Goal: Complete application form

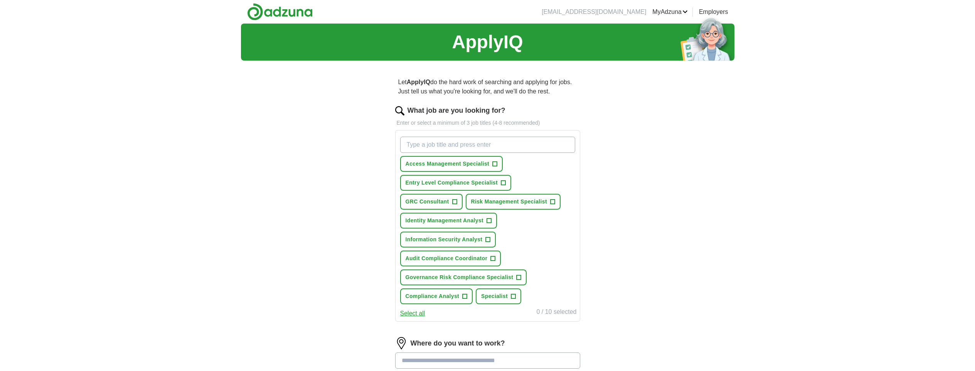
click at [489, 219] on span "+" at bounding box center [489, 221] width 5 height 6
click at [518, 277] on span "+" at bounding box center [519, 277] width 5 height 6
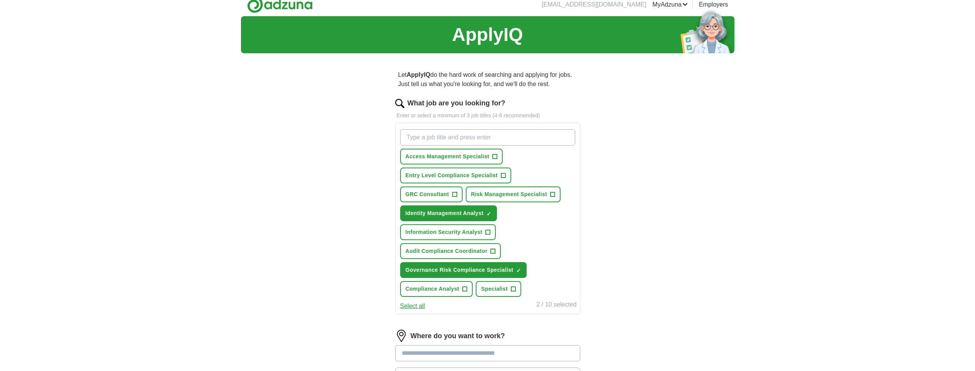
scroll to position [9, 0]
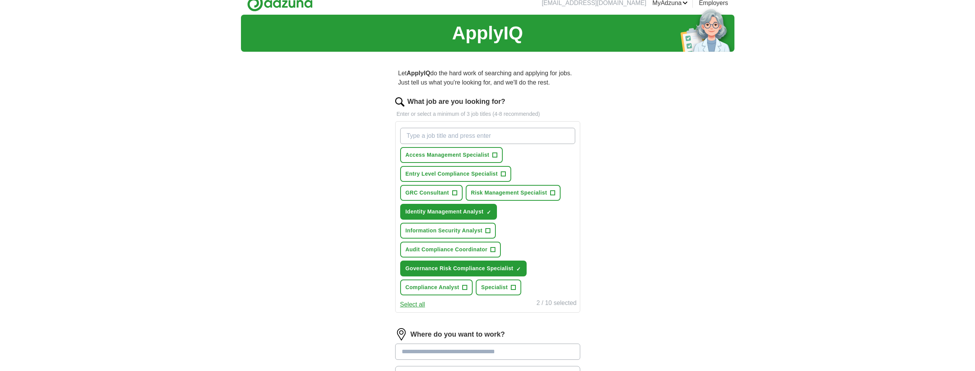
click at [453, 133] on input "What job are you looking for?" at bounding box center [487, 136] width 175 height 16
click at [504, 174] on span "+" at bounding box center [503, 174] width 5 height 6
click at [555, 192] on span "+" at bounding box center [552, 193] width 5 height 6
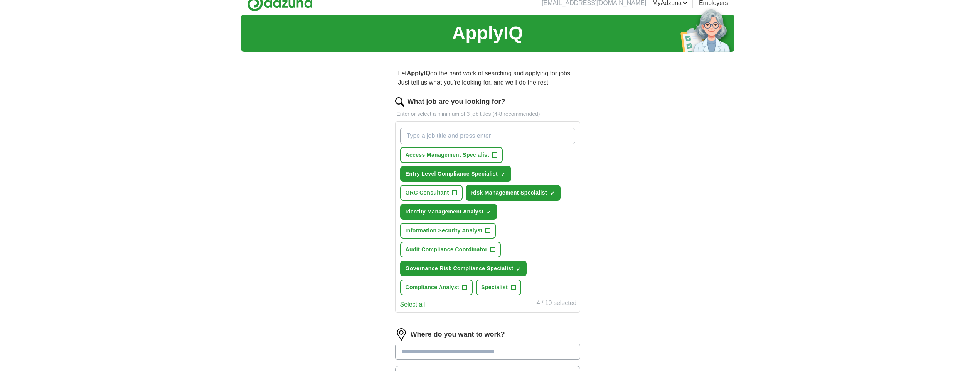
click at [489, 231] on span "+" at bounding box center [488, 231] width 5 height 6
click at [453, 192] on span "+" at bounding box center [454, 193] width 5 height 6
click at [493, 155] on span "+" at bounding box center [495, 155] width 5 height 6
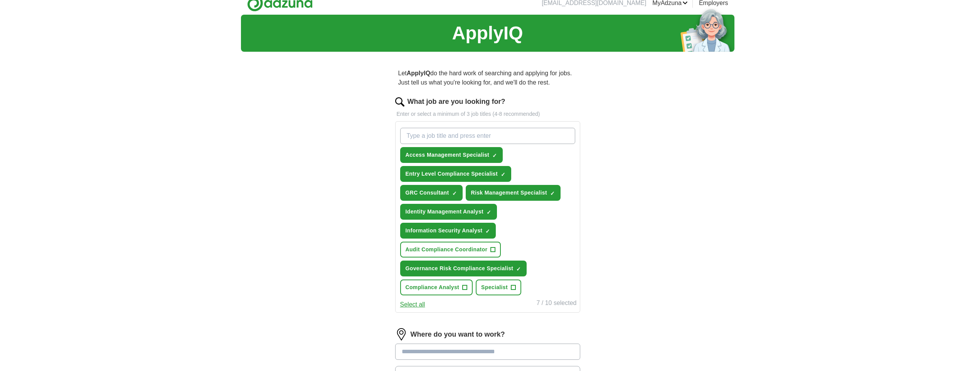
click at [463, 285] on span "+" at bounding box center [465, 287] width 5 height 6
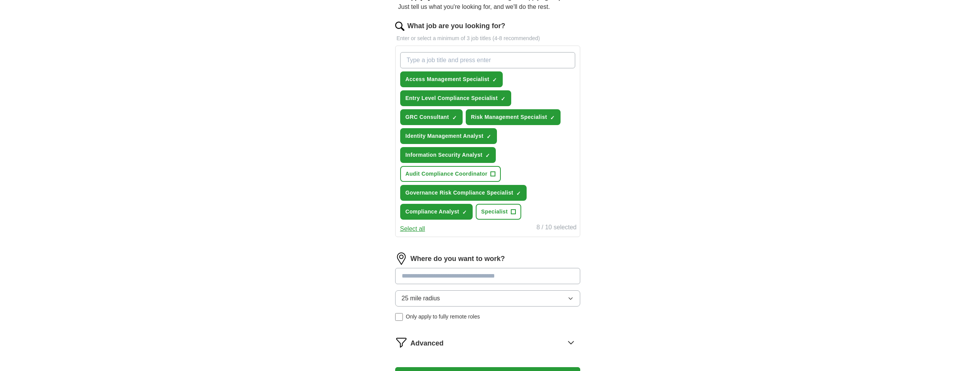
scroll to position [119, 0]
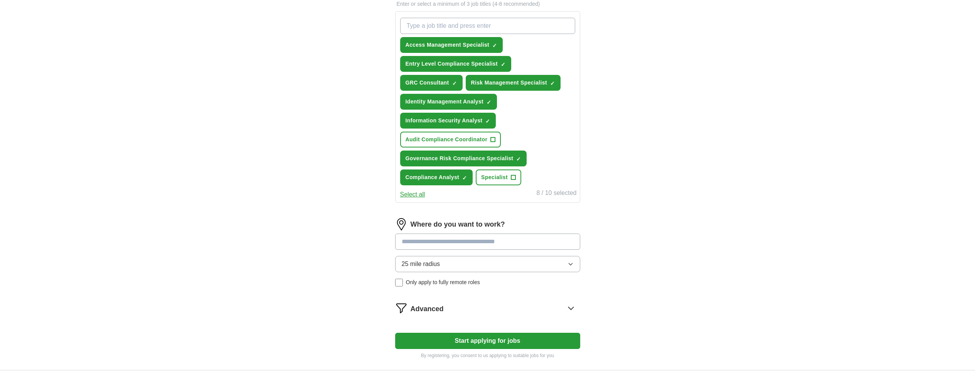
click at [444, 239] on input at bounding box center [487, 241] width 185 height 16
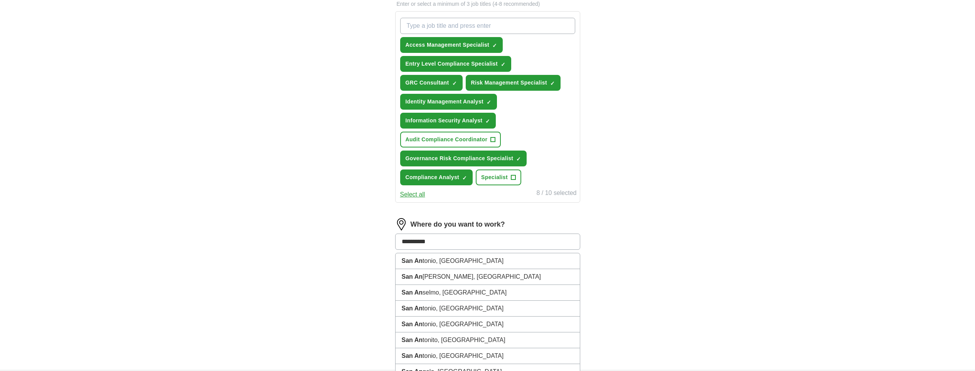
type input "**********"
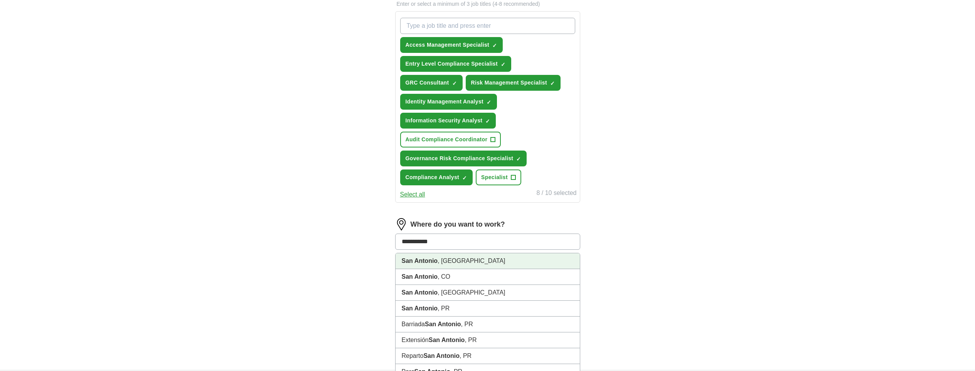
click at [451, 256] on li "San Antonio , TX" at bounding box center [488, 261] width 184 height 16
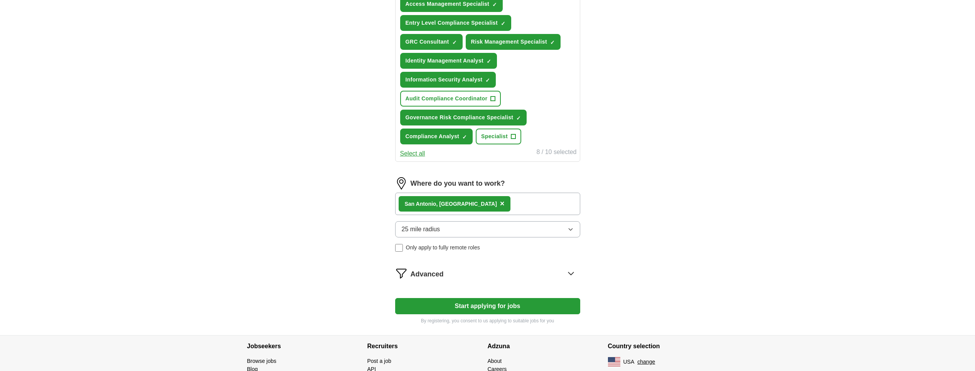
scroll to position [187, 0]
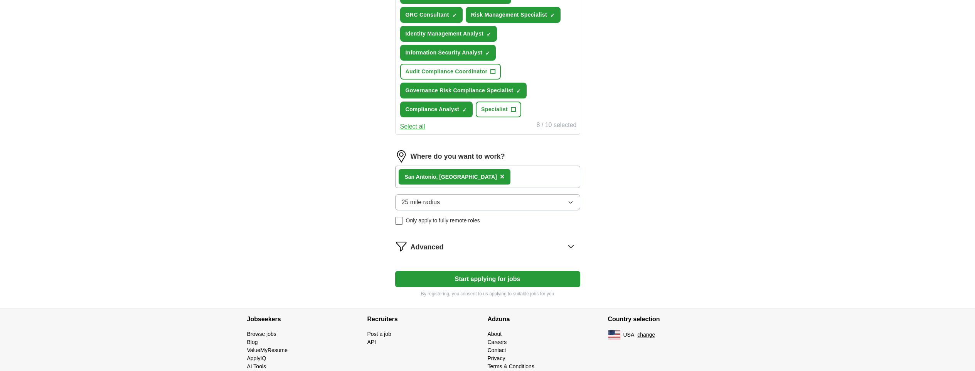
click at [461, 277] on button "Start applying for jobs" at bounding box center [487, 279] width 185 height 16
select select "**"
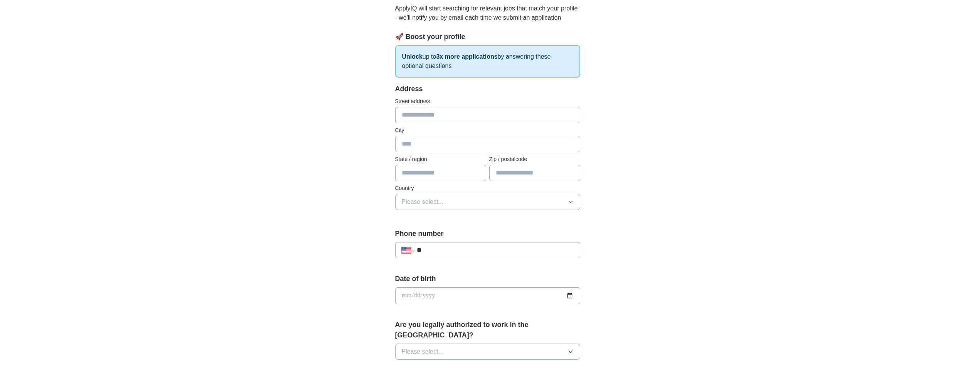
scroll to position [0, 0]
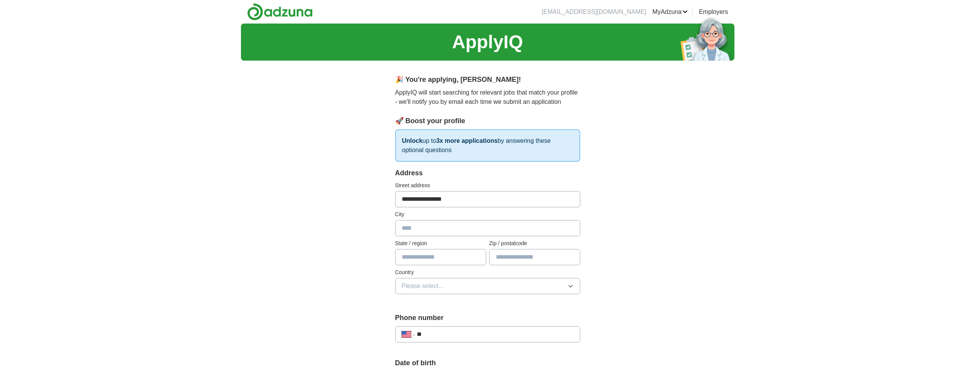
type input "**********"
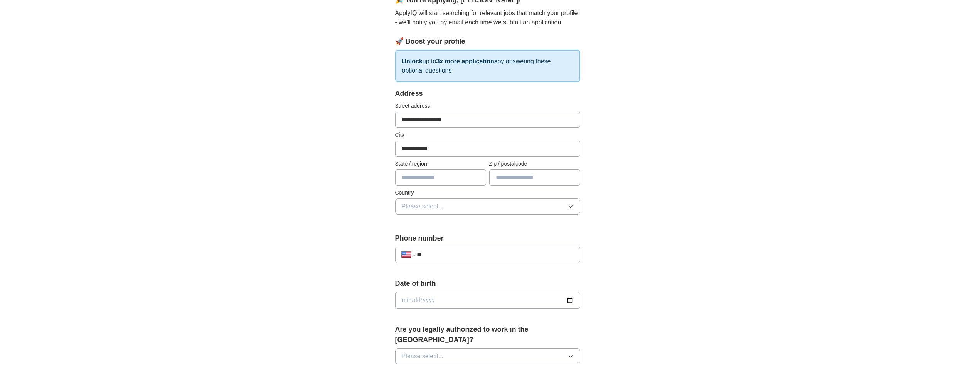
scroll to position [160, 0]
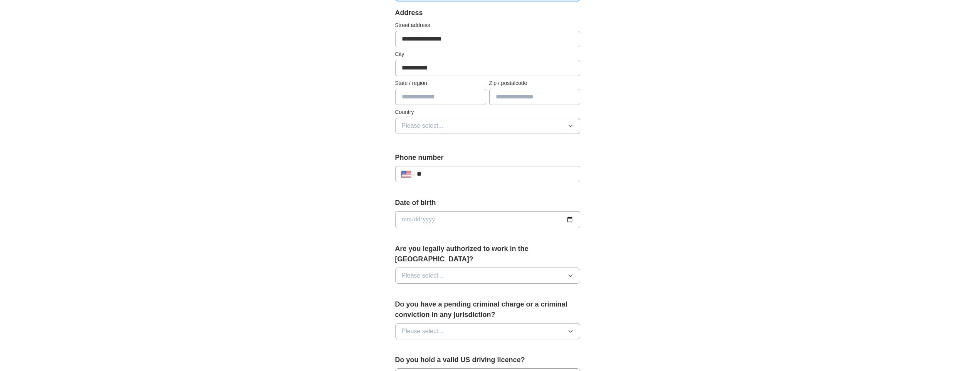
click at [476, 98] on input "text" at bounding box center [440, 97] width 91 height 16
type input "**"
type input "*****"
click at [446, 125] on button "Please select..." at bounding box center [487, 126] width 185 height 16
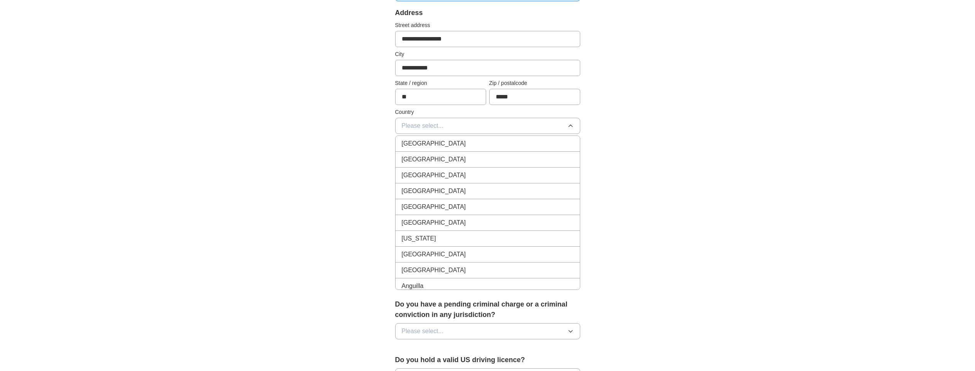
click at [439, 157] on span "United States" at bounding box center [434, 159] width 64 height 9
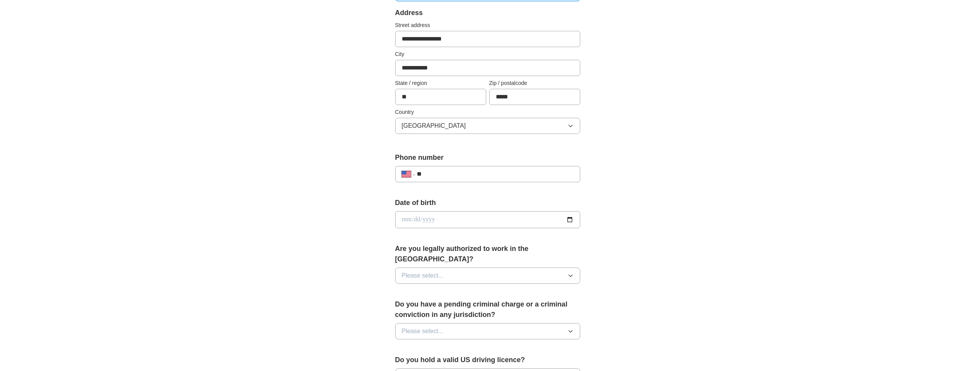
click at [458, 267] on button "Please select..." at bounding box center [487, 275] width 185 height 16
click at [442, 289] on div "Yes" at bounding box center [488, 293] width 172 height 9
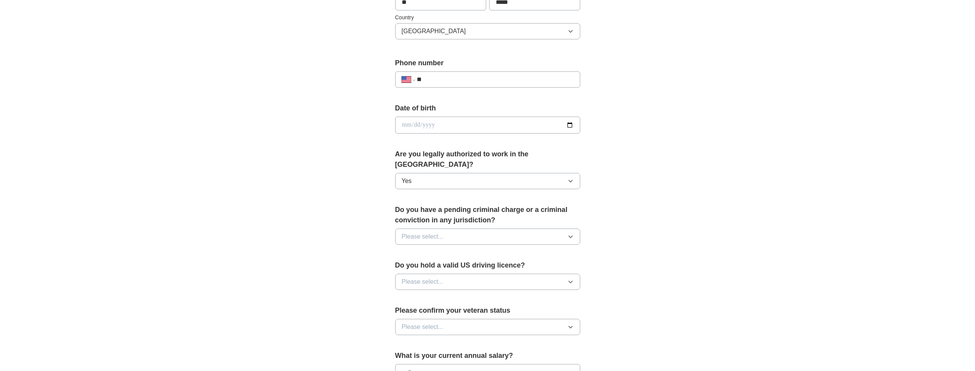
scroll to position [256, 0]
click at [436, 230] on span "Please select..." at bounding box center [423, 234] width 42 height 9
click at [434, 264] on div "No" at bounding box center [488, 268] width 172 height 9
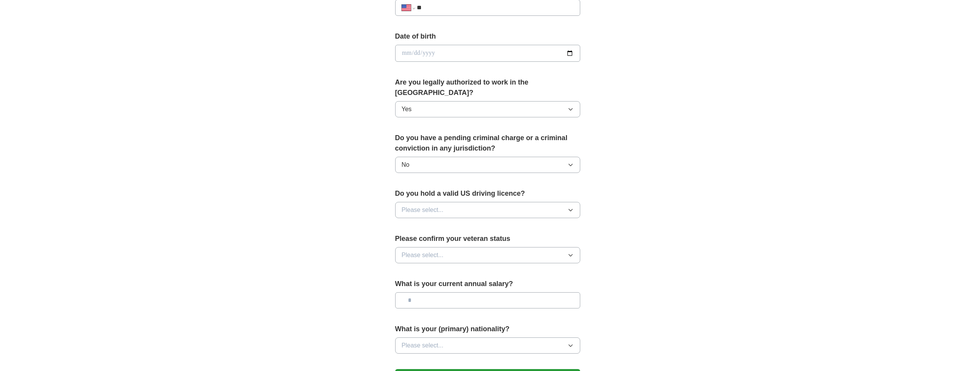
scroll to position [369, 0]
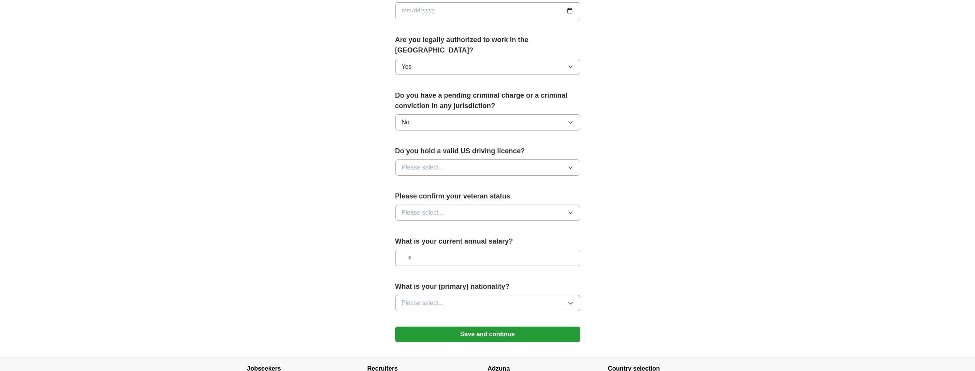
click at [436, 163] on span "Please select..." at bounding box center [423, 167] width 42 height 9
click at [432, 181] on div "Yes" at bounding box center [488, 185] width 172 height 9
click at [442, 208] on span "Please select..." at bounding box center [423, 212] width 42 height 9
click at [437, 241] on span "I am a Forces veteran" at bounding box center [432, 245] width 60 height 9
click at [448, 295] on button "Please select..." at bounding box center [487, 303] width 185 height 16
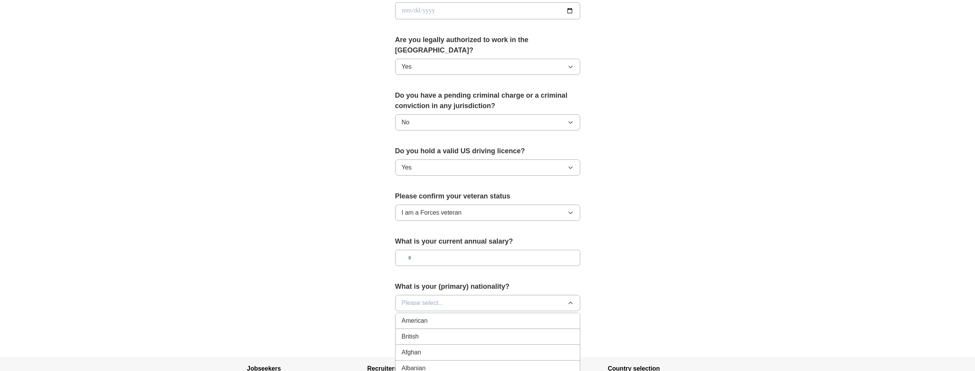
click at [447, 316] on div "American" at bounding box center [488, 320] width 172 height 9
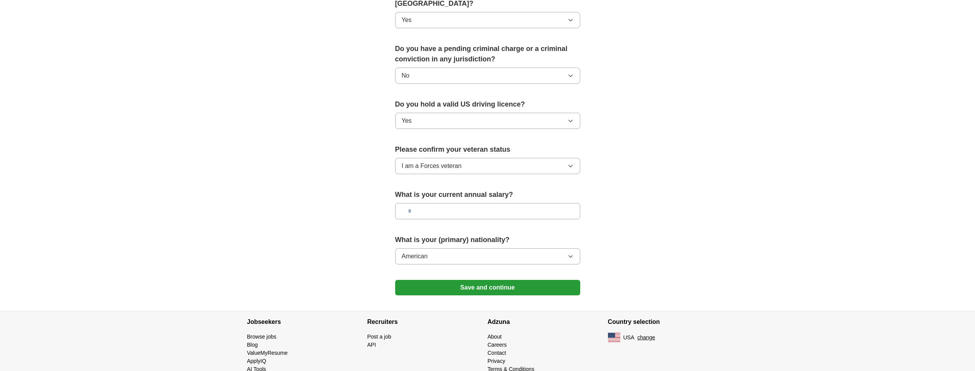
scroll to position [393, 0]
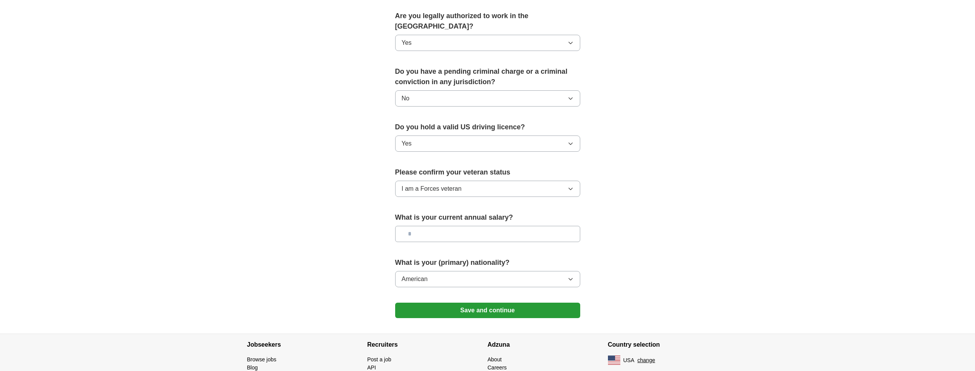
click at [444, 226] on input "text" at bounding box center [487, 234] width 185 height 16
type input "*******"
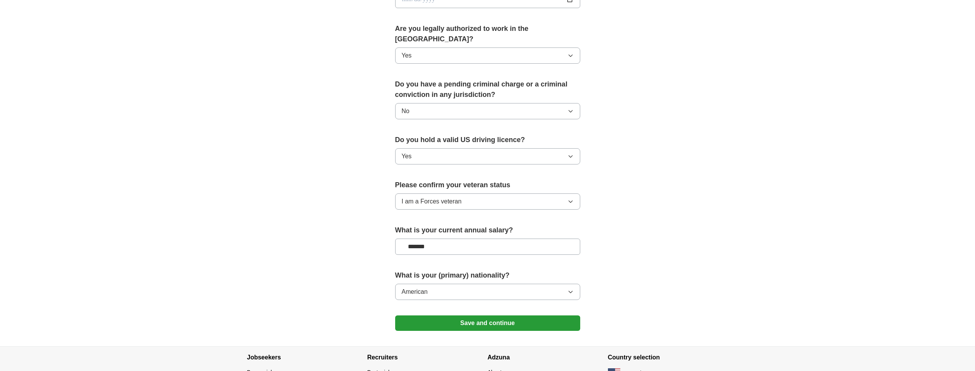
scroll to position [176, 0]
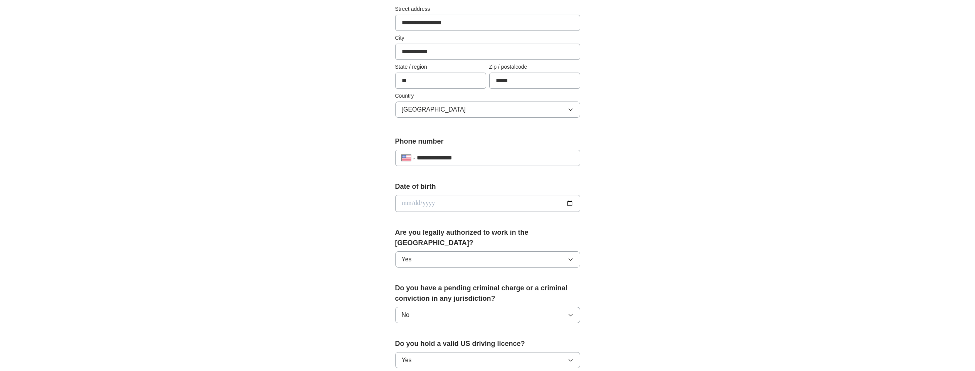
type input "**********"
click at [427, 199] on input "date" at bounding box center [487, 203] width 185 height 17
click at [406, 206] on input "date" at bounding box center [487, 203] width 185 height 17
type input "**********"
click at [622, 172] on div "**********" at bounding box center [488, 198] width 494 height 702
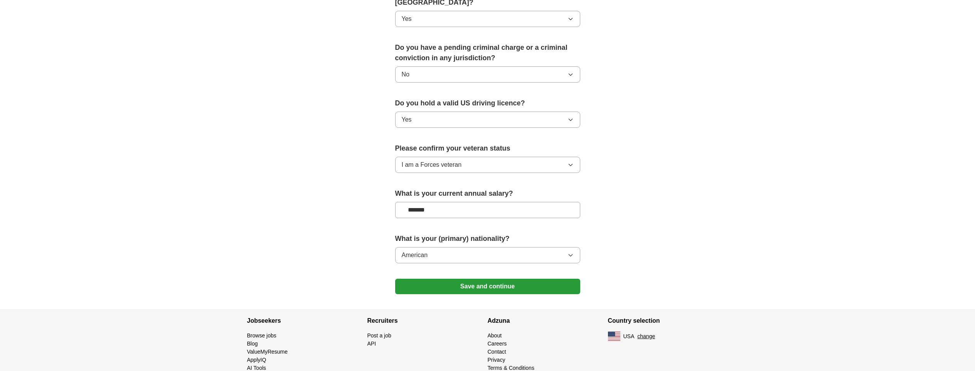
scroll to position [424, 0]
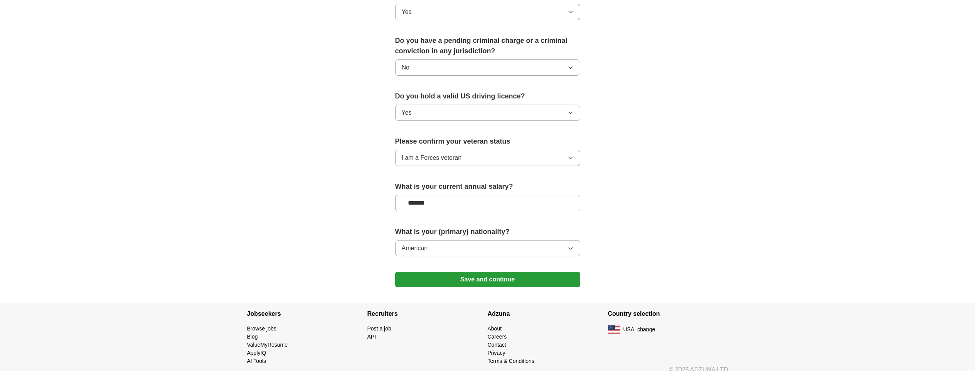
click at [508, 272] on button "Save and continue" at bounding box center [487, 279] width 185 height 15
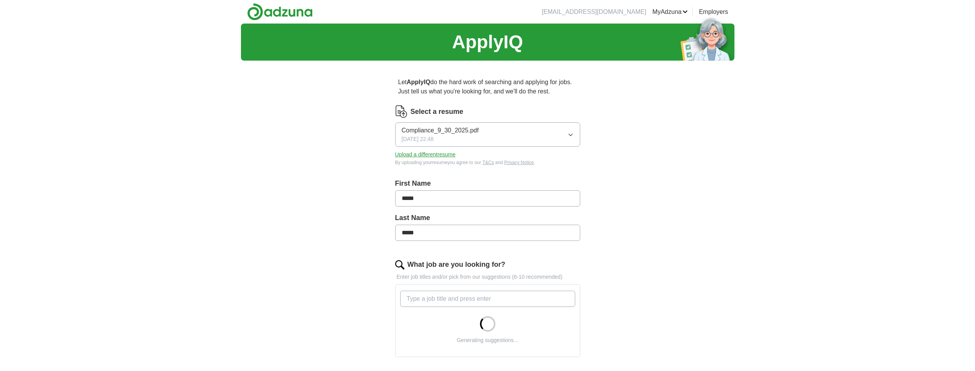
click at [573, 139] on button "Compliance_9_30_2025.pdf [DATE] 22:48" at bounding box center [487, 134] width 185 height 24
click at [526, 174] on li "HYBRID_OCT_2025.pdf [DATE] 20:30" at bounding box center [488, 184] width 184 height 24
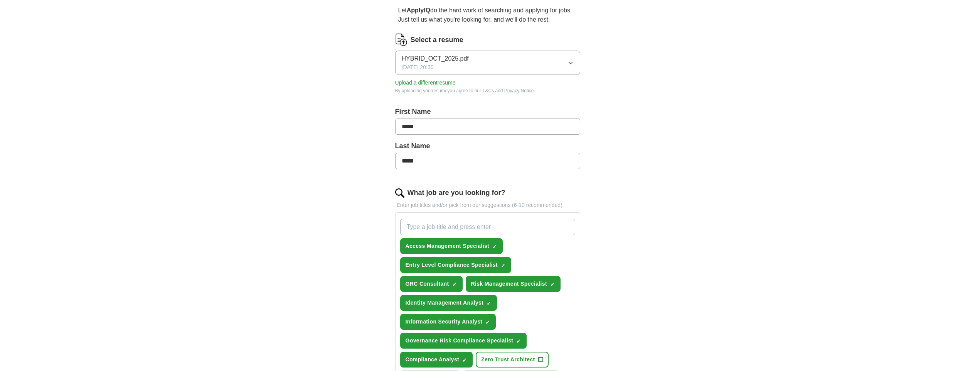
scroll to position [276, 0]
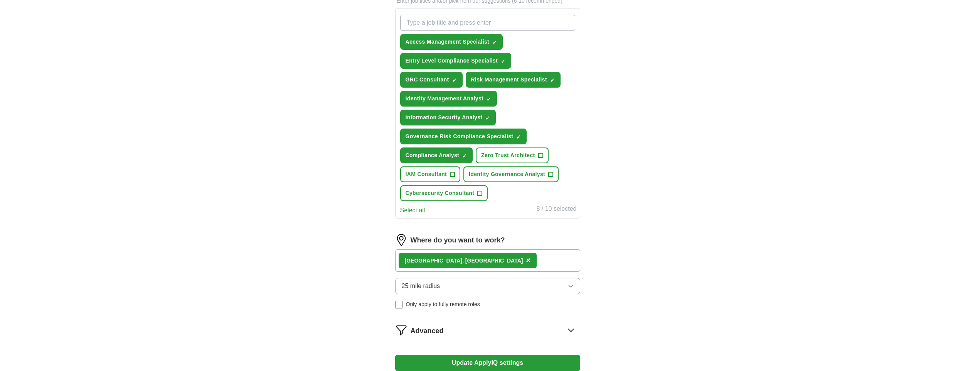
click at [417, 210] on button "Select all" at bounding box center [412, 210] width 25 height 9
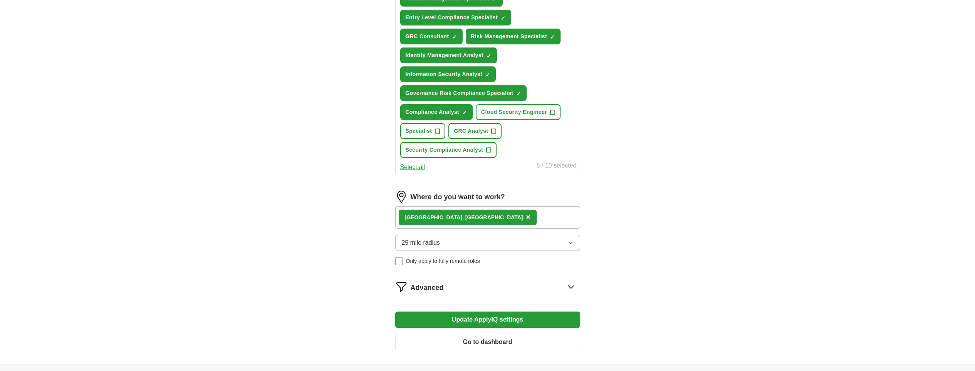
scroll to position [390, 0]
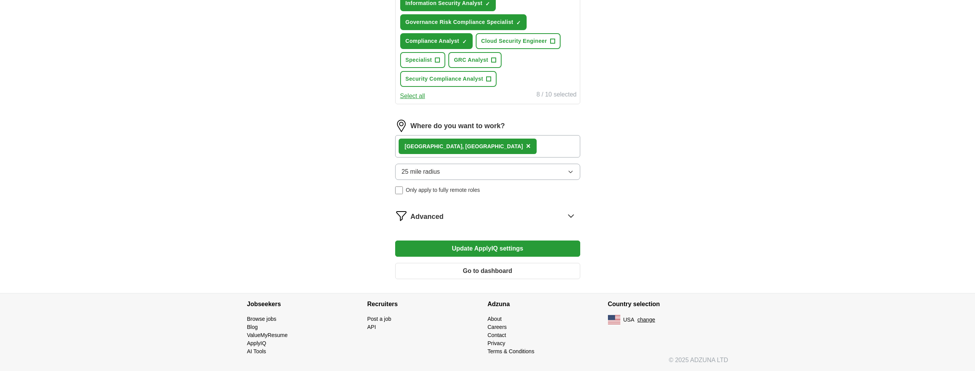
click at [479, 269] on button "Go to dashboard" at bounding box center [487, 271] width 185 height 16
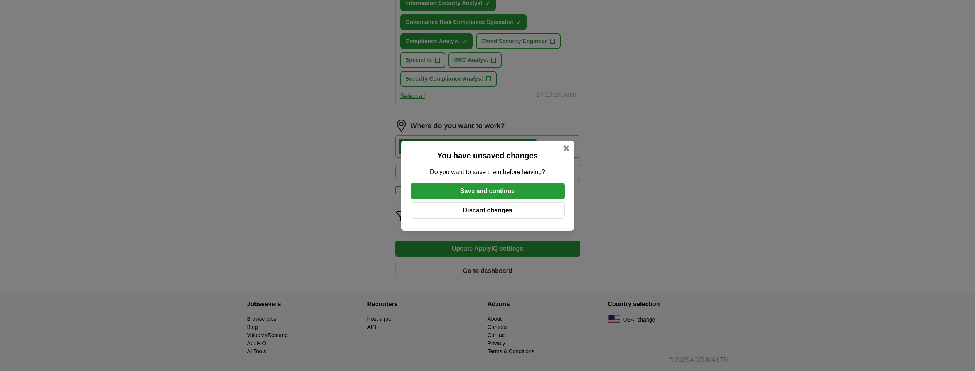
click at [567, 150] on div at bounding box center [567, 148] width 6 height 6
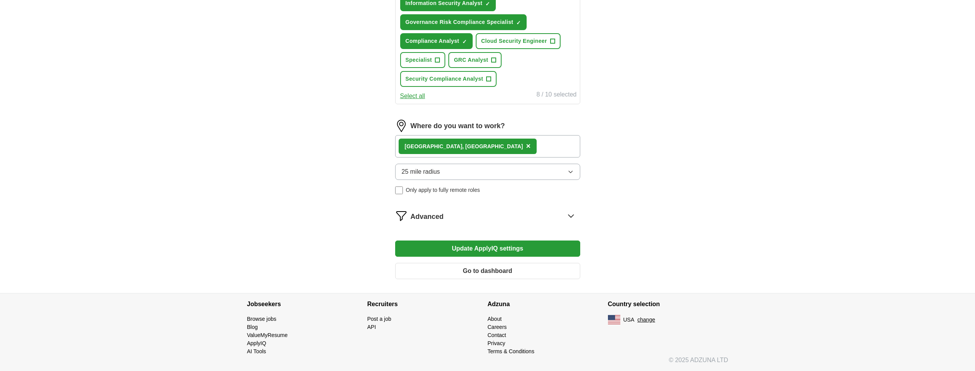
click at [471, 245] on button "Update ApplyIQ settings" at bounding box center [487, 248] width 185 height 16
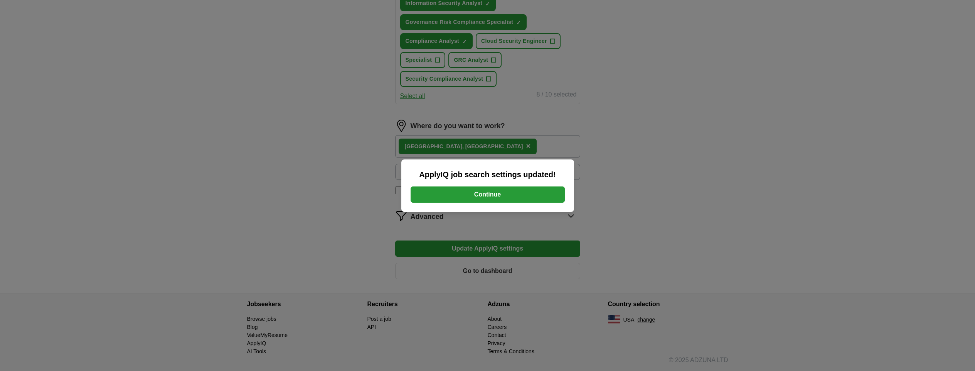
click at [496, 195] on button "Continue" at bounding box center [488, 194] width 154 height 16
